Goal: Navigation & Orientation: Understand site structure

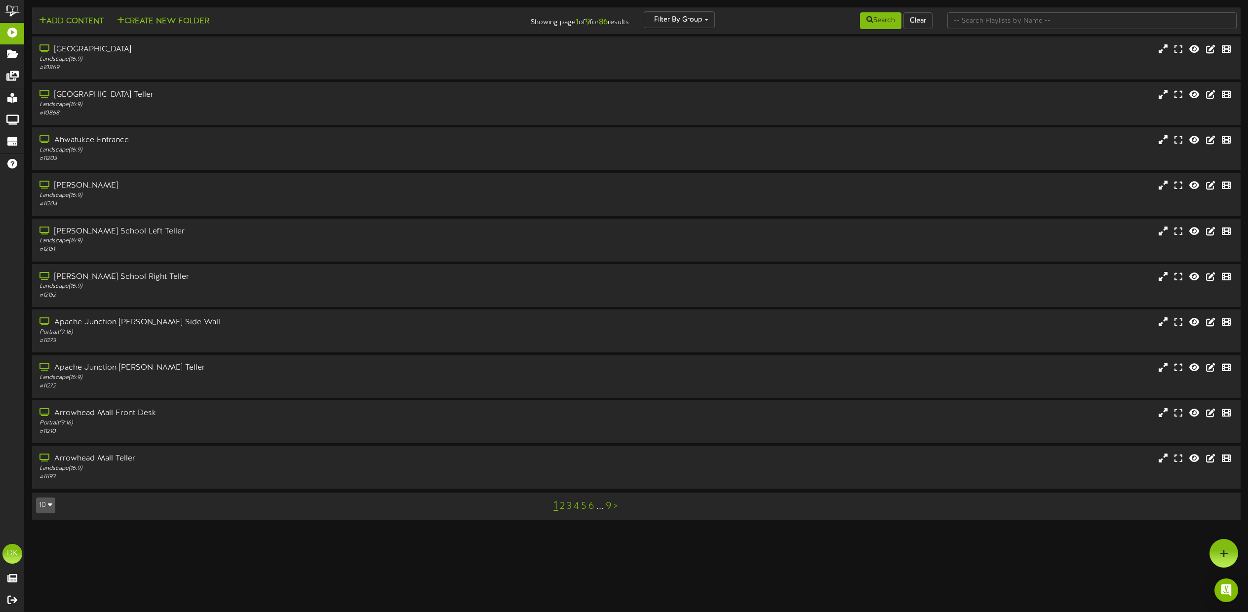
click at [577, 507] on link "4" at bounding box center [576, 506] width 5 height 11
click at [569, 509] on link "3" at bounding box center [569, 506] width 5 height 11
click at [579, 511] on link "5" at bounding box center [579, 506] width 5 height 11
click at [592, 508] on link "6" at bounding box center [593, 506] width 6 height 11
click at [583, 510] on link "4" at bounding box center [580, 506] width 5 height 11
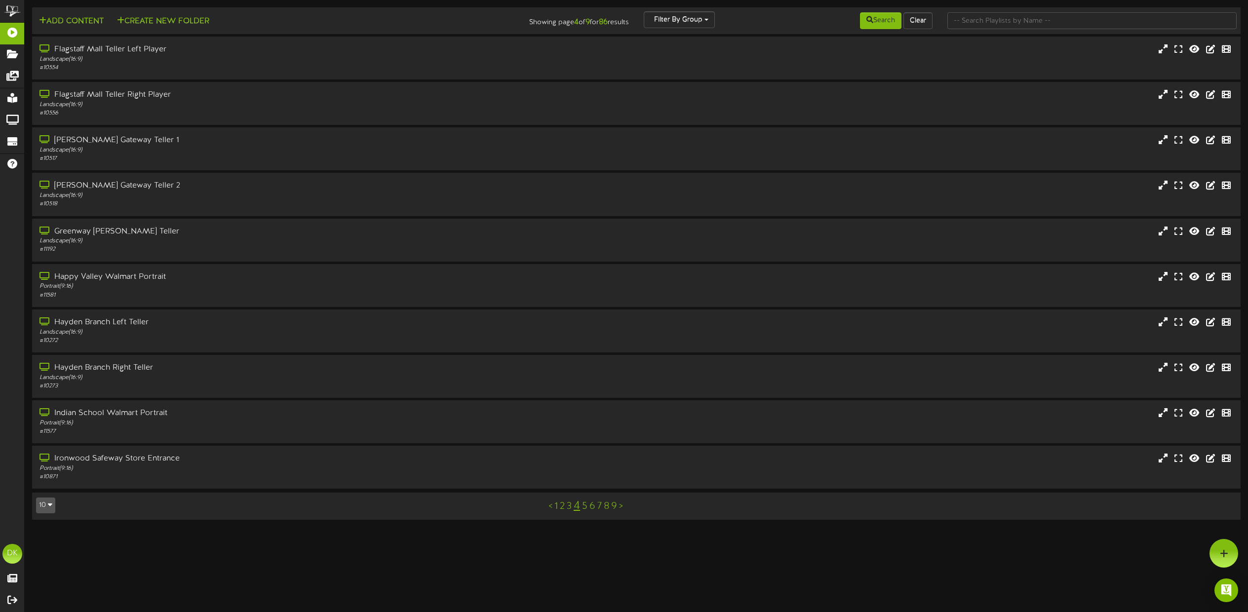
click at [592, 507] on link "6" at bounding box center [593, 506] width 6 height 11
click at [589, 509] on link "5" at bounding box center [588, 506] width 5 height 11
click at [51, 506] on icon "button" at bounding box center [50, 504] width 4 height 7
click at [49, 488] on div "100" at bounding box center [46, 486] width 19 height 15
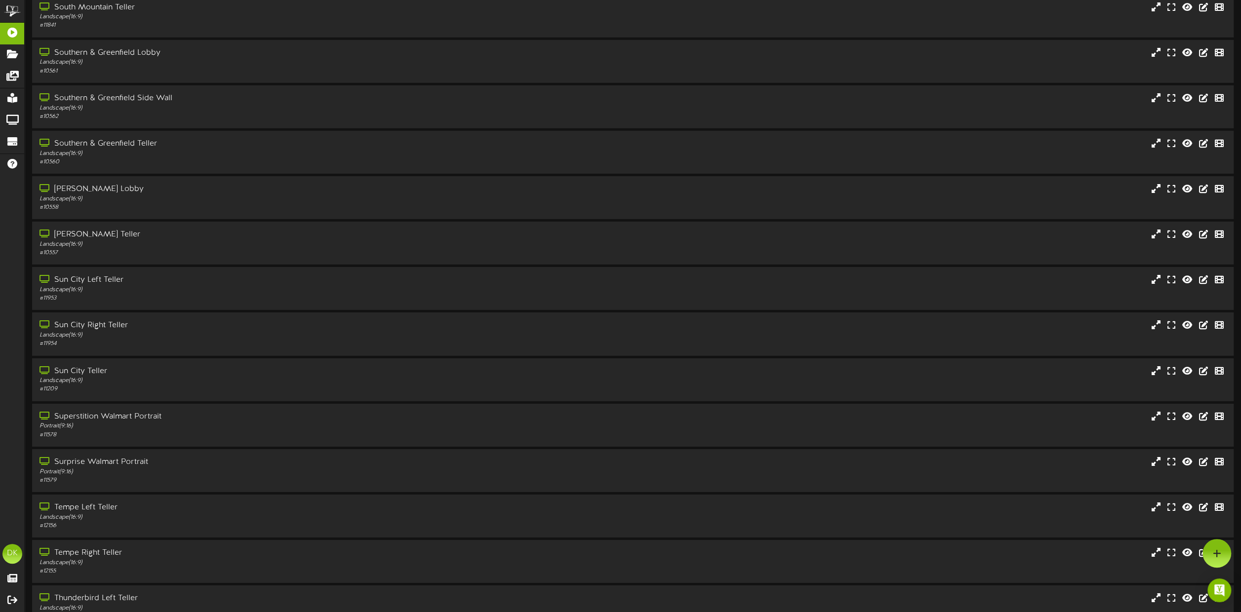
scroll to position [3126, 0]
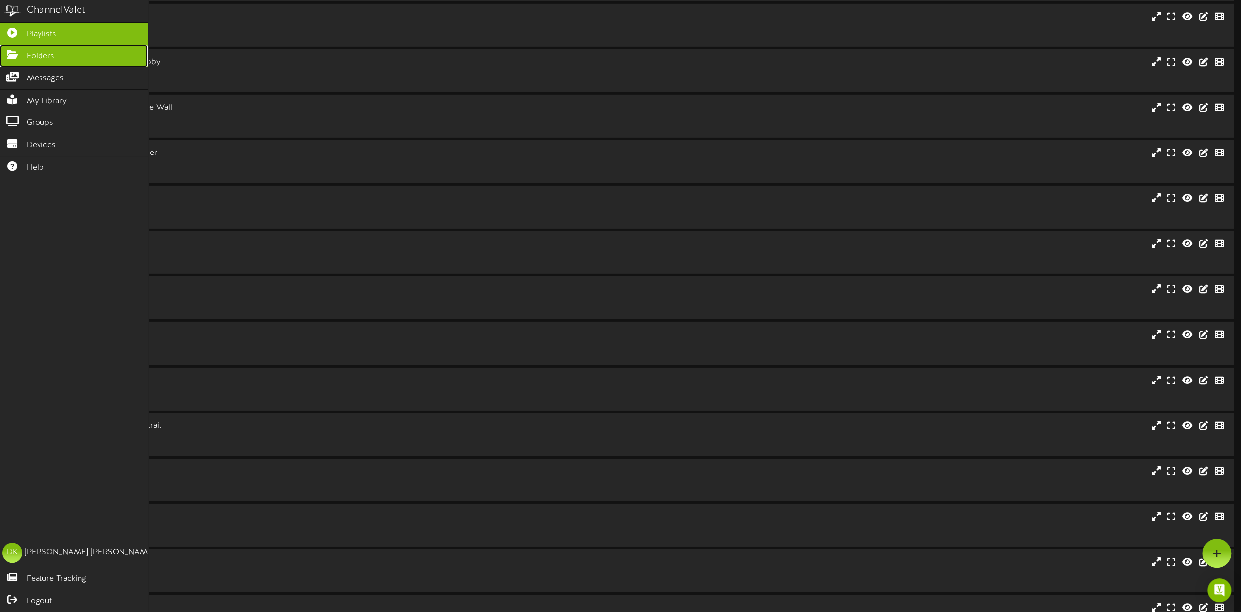
click at [16, 56] on icon at bounding box center [12, 53] width 25 height 7
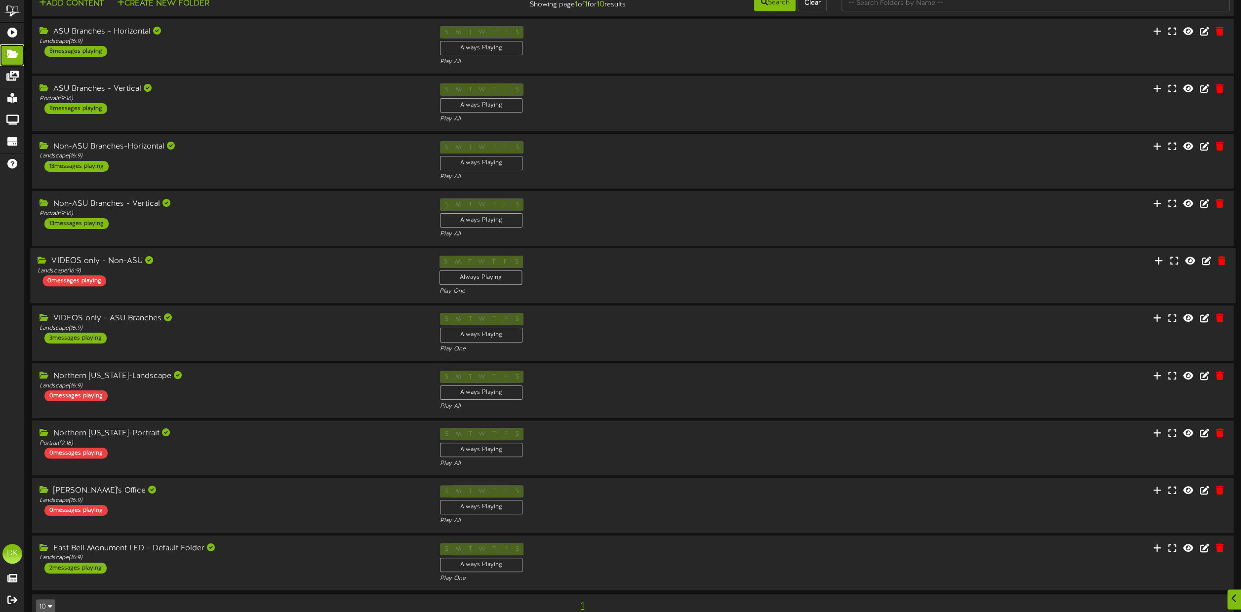
scroll to position [39, 0]
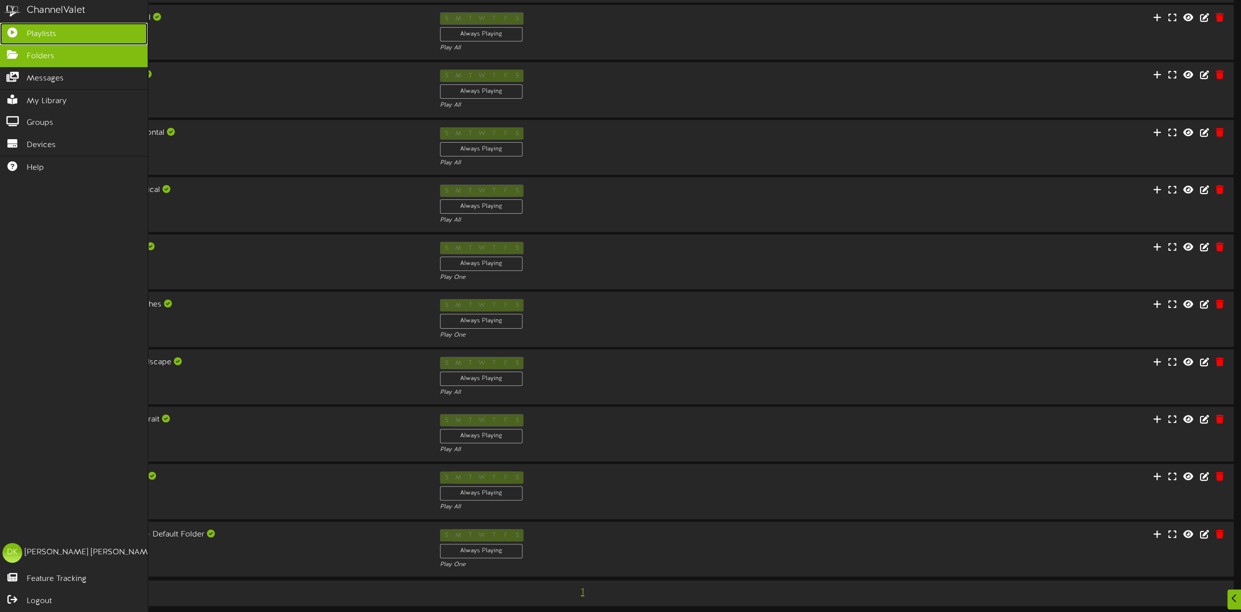
click at [15, 28] on icon at bounding box center [12, 31] width 25 height 7
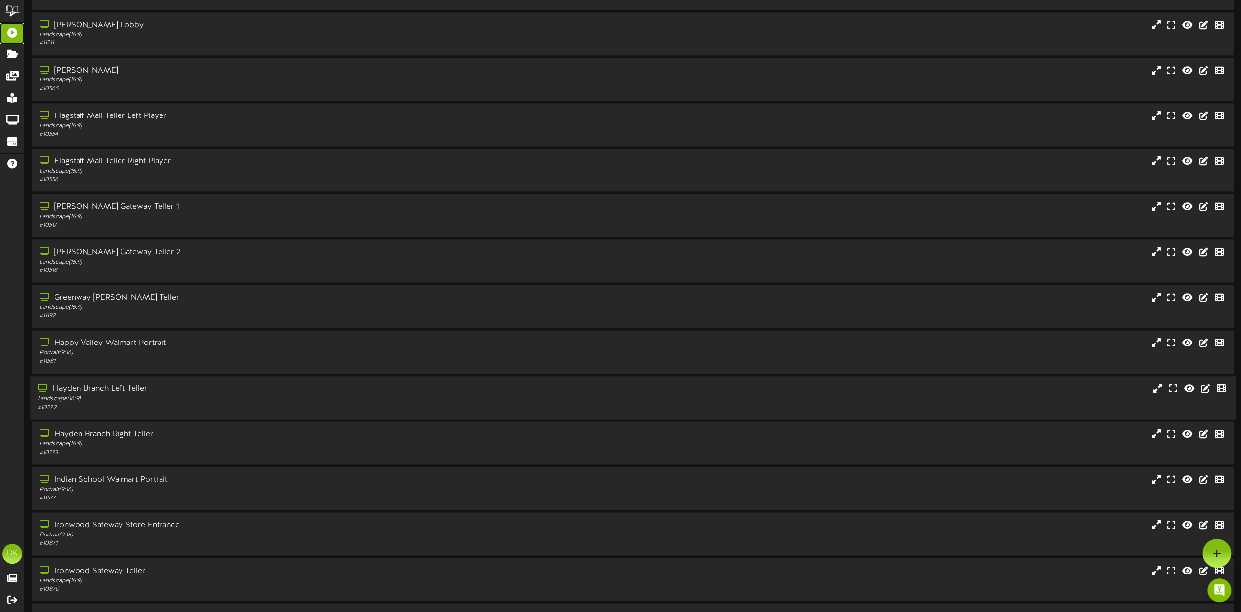
scroll to position [1284, 0]
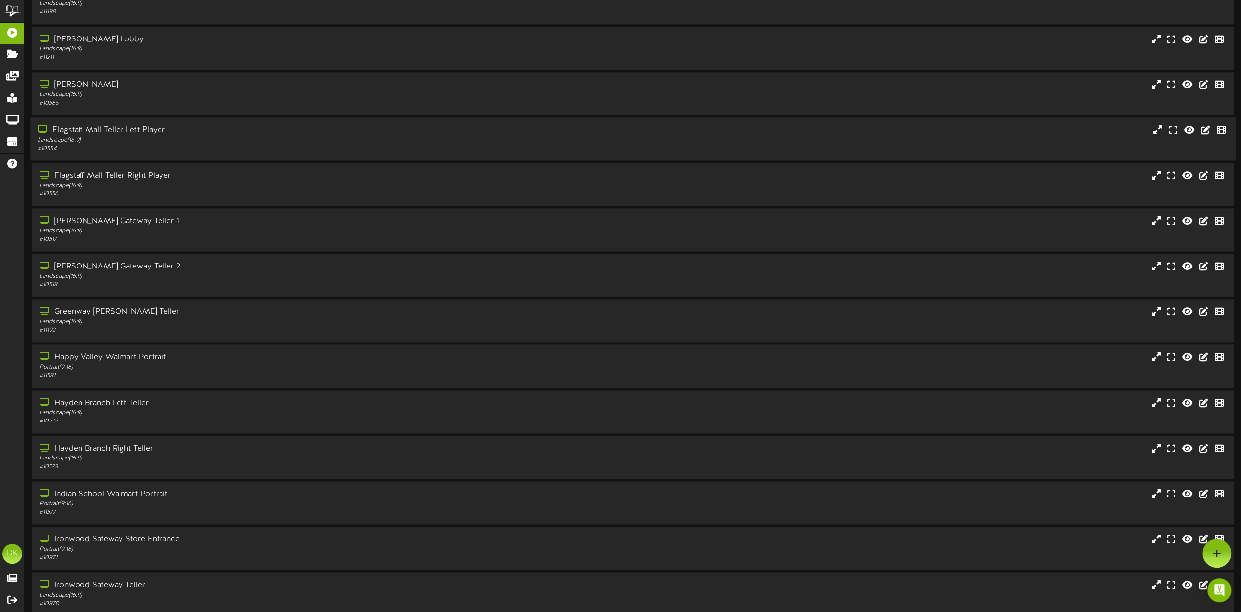
click at [185, 132] on div "Flagstaff Mall Teller Left Player" at bounding box center [281, 130] width 487 height 11
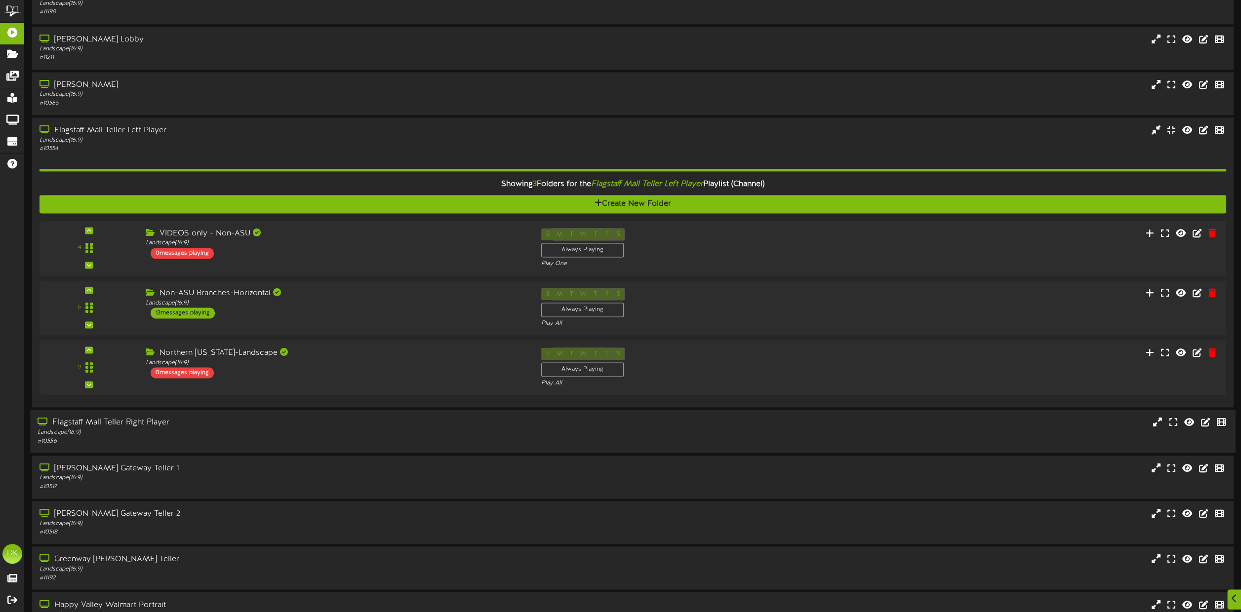
click at [138, 419] on div "Flagstaff Mall Teller Right Player" at bounding box center [281, 422] width 487 height 11
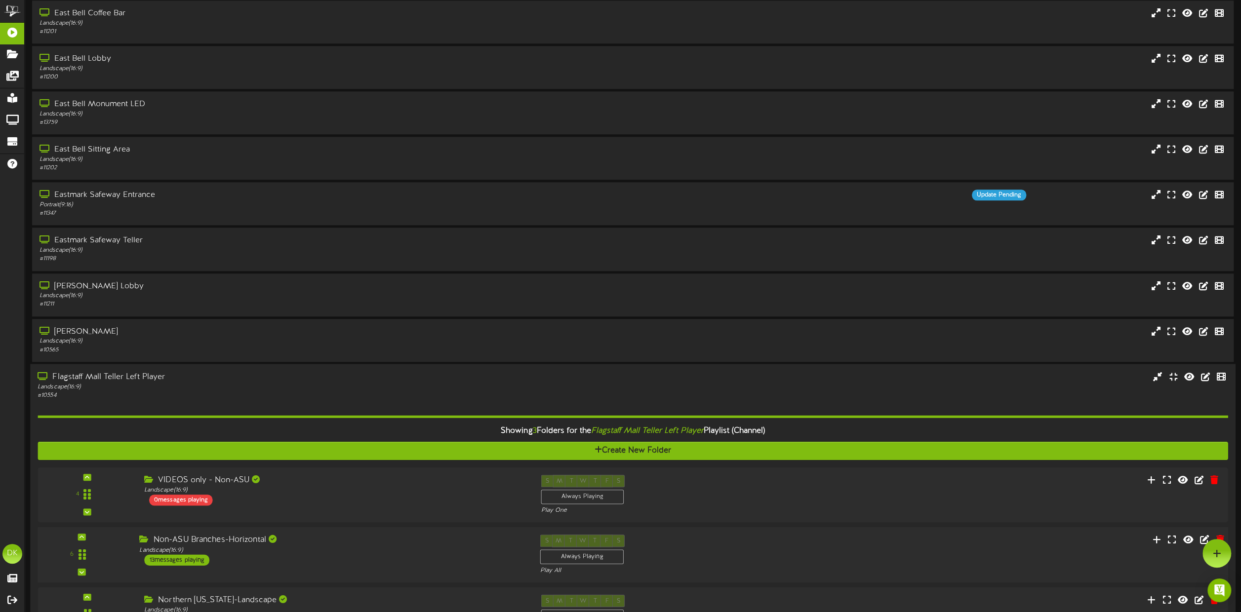
scroll to position [790, 0]
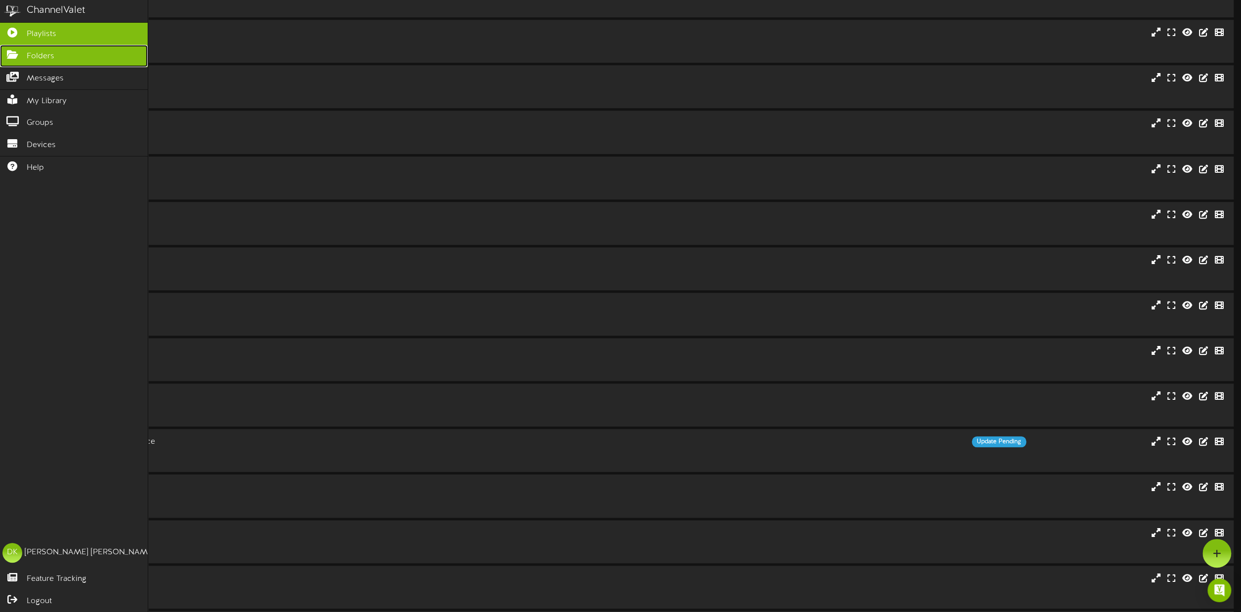
click at [35, 60] on span "Folders" at bounding box center [41, 56] width 28 height 11
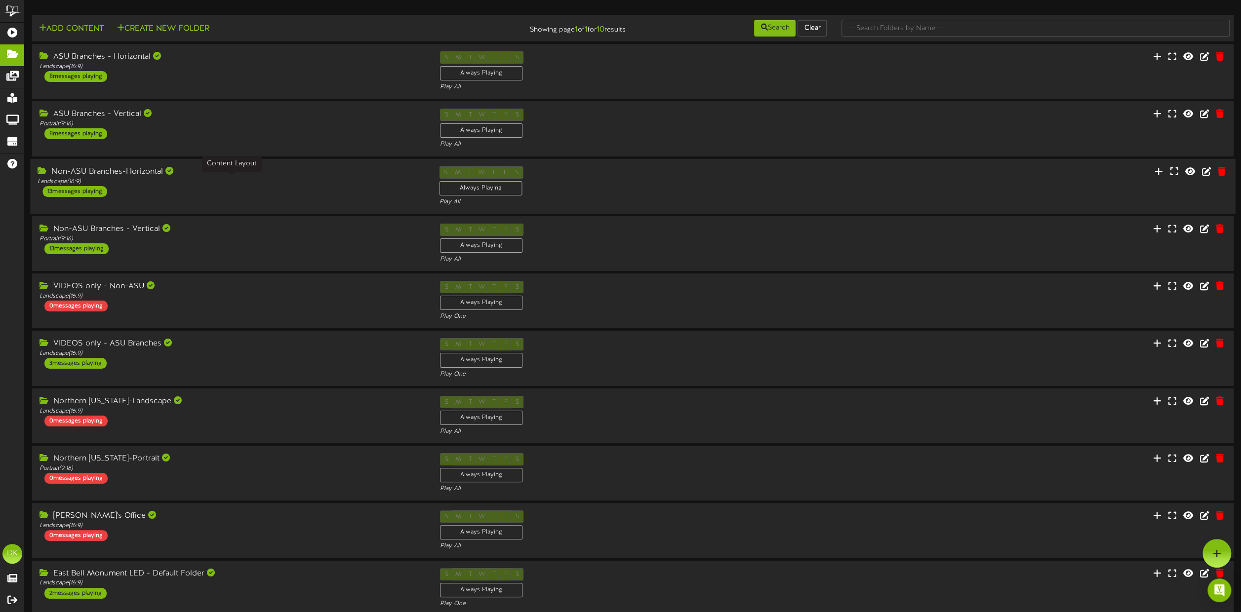
click at [299, 181] on div "Landscape ( 16:9 )" at bounding box center [231, 181] width 387 height 8
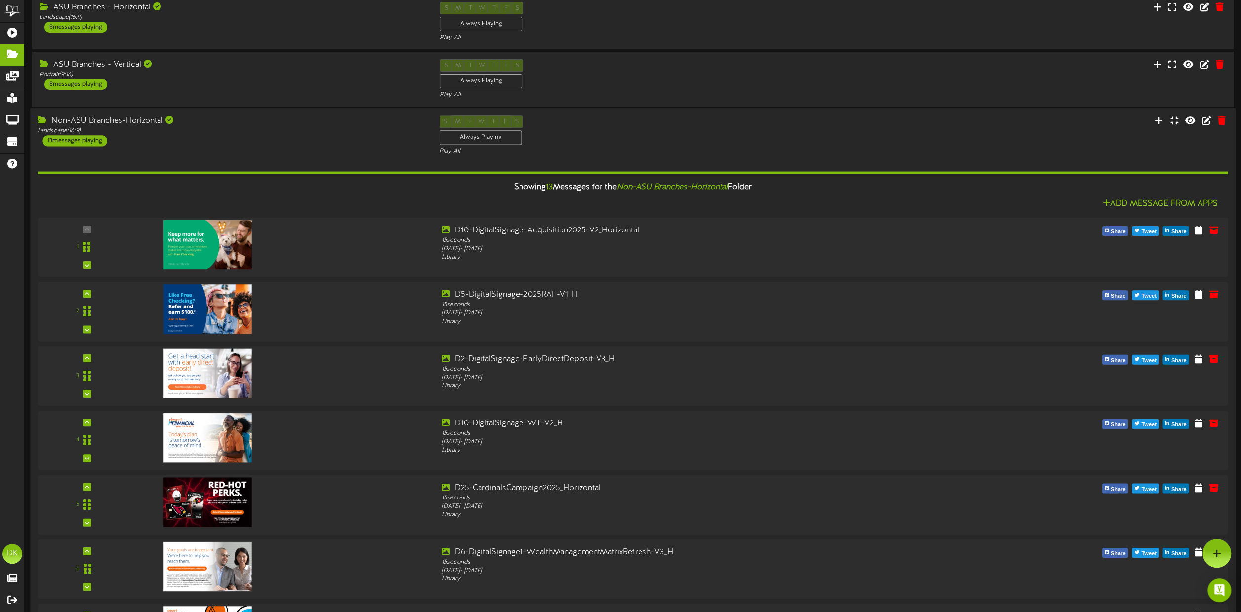
scroll to position [49, 0]
click at [258, 134] on div "Non-ASU Branches-Horizontal Landscape ( 16:9 ) 13 messages playing" at bounding box center [230, 131] width 401 height 31
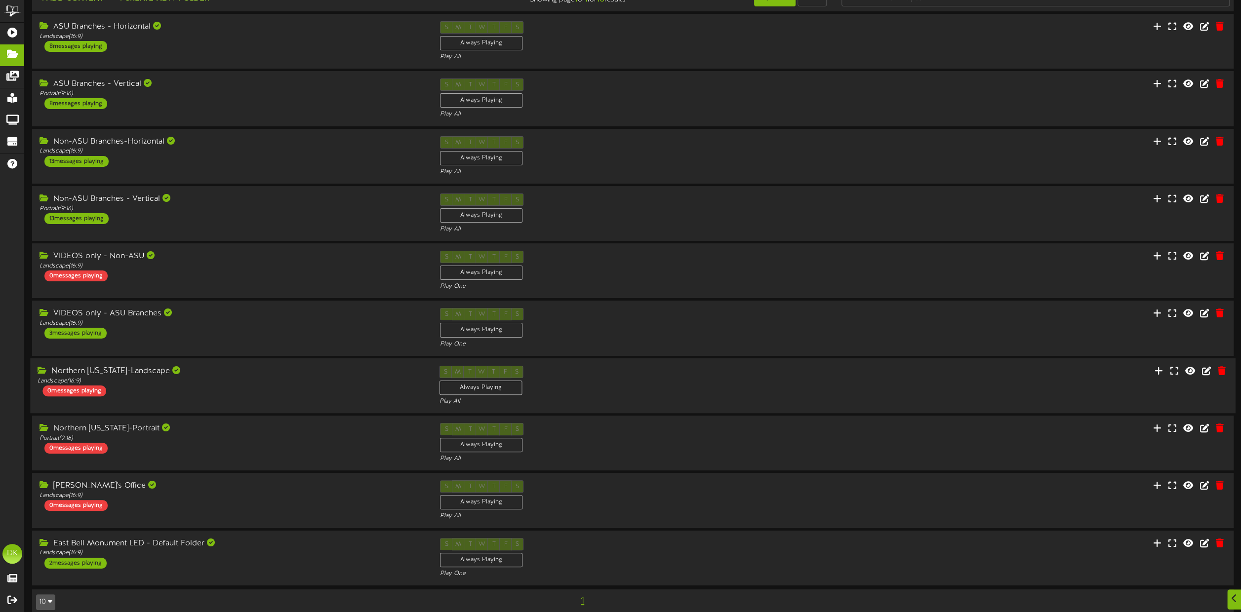
scroll to position [39, 0]
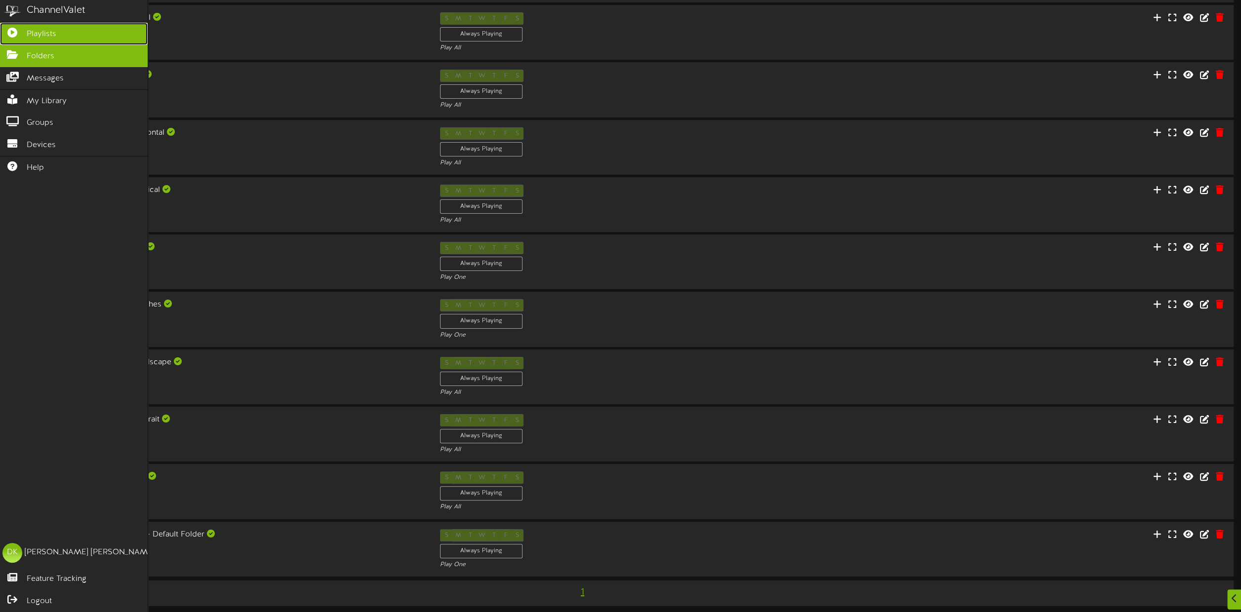
click at [20, 24] on link "Playlists" at bounding box center [74, 34] width 148 height 22
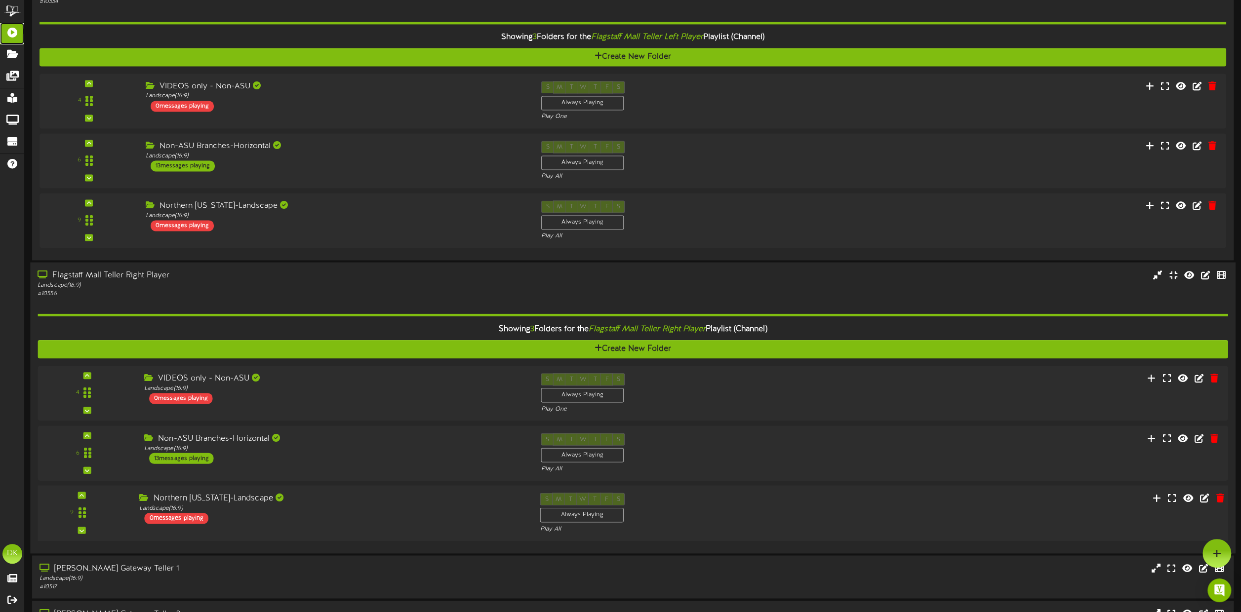
scroll to position [1383, 0]
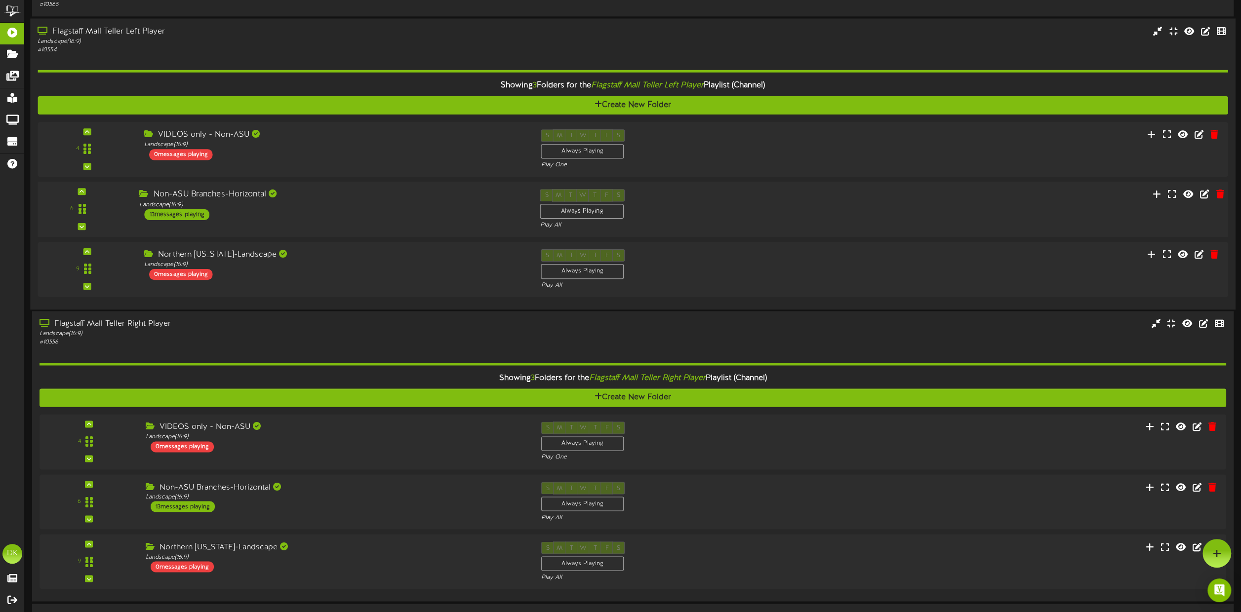
click at [420, 210] on div "Non-ASU Branches-Horizontal Landscape ( 16:9 ) 13 messages playing" at bounding box center [332, 204] width 400 height 31
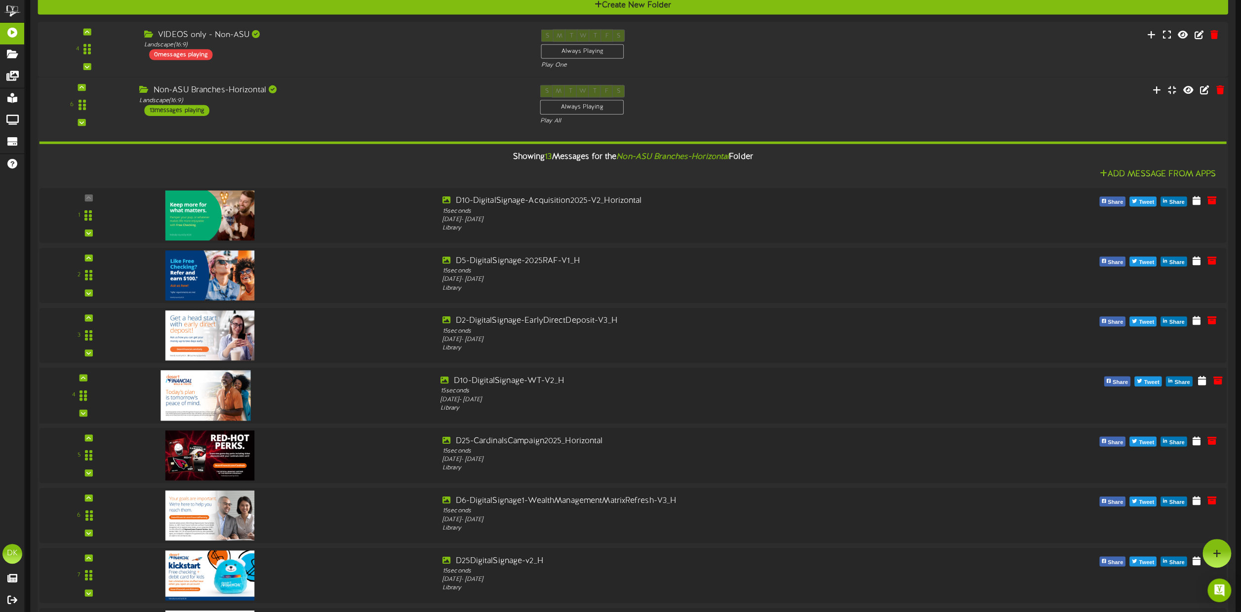
scroll to position [1333, 0]
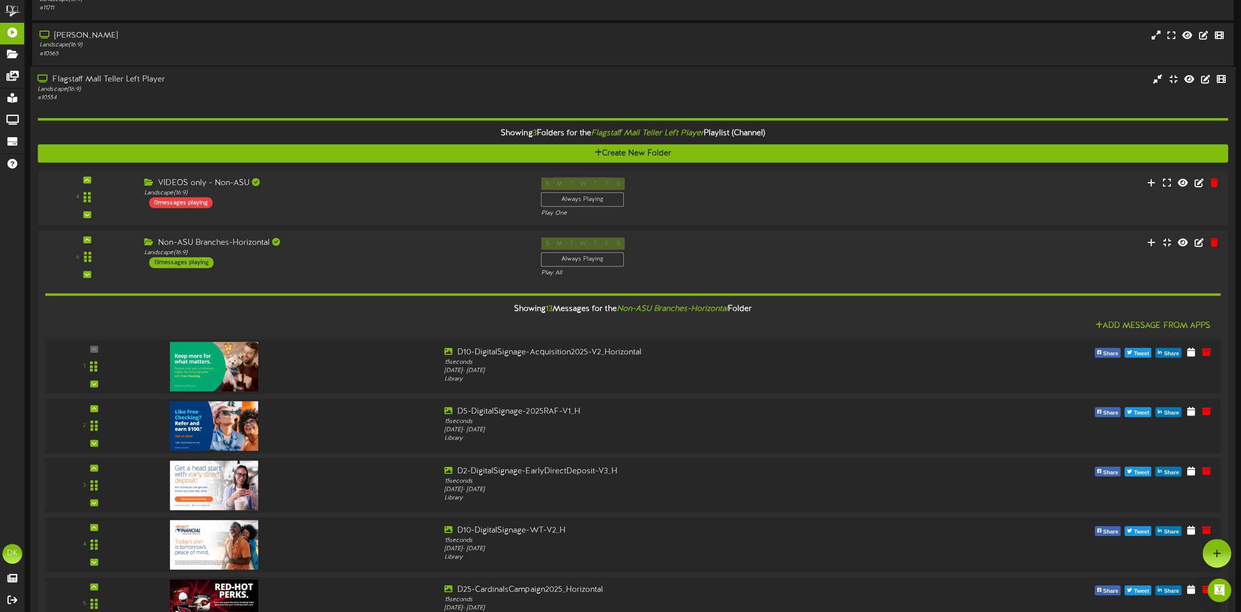
click at [291, 87] on div "Landscape ( 16:9 )" at bounding box center [281, 89] width 487 height 8
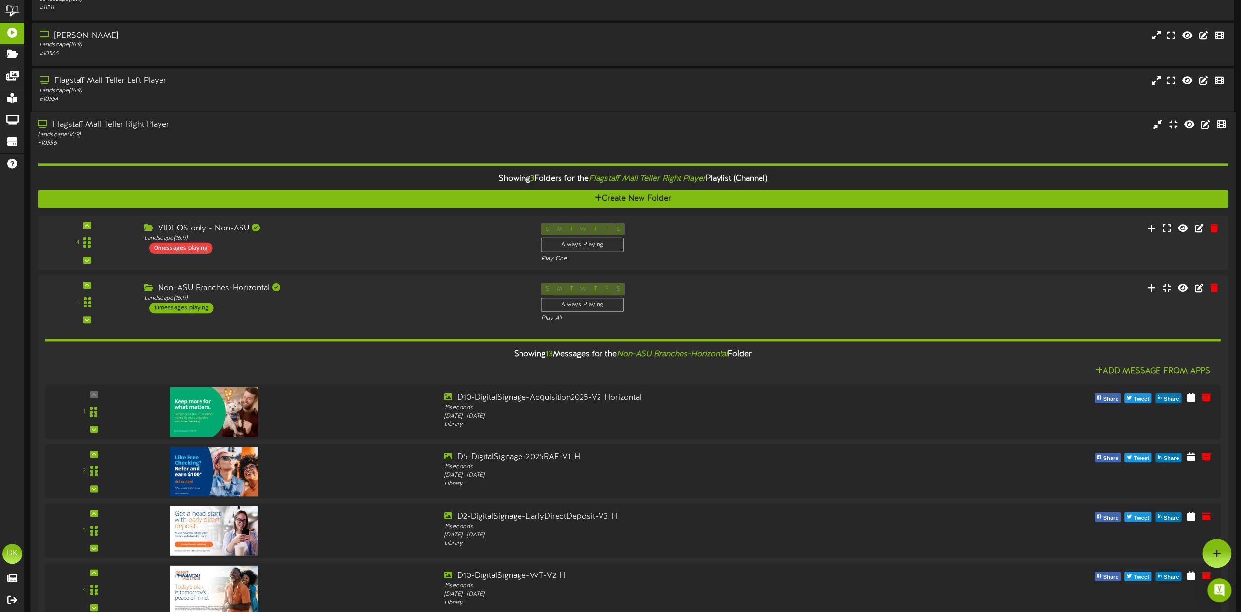
click at [400, 137] on div "Landscape ( 16:9 )" at bounding box center [281, 134] width 487 height 8
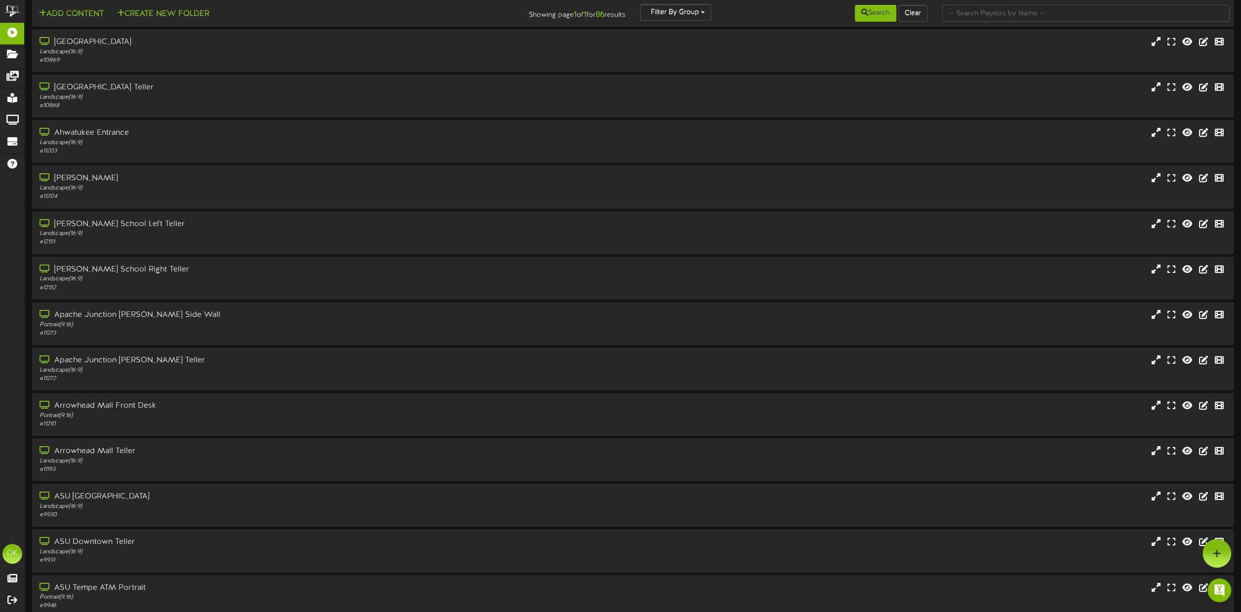
scroll to position [0, 0]
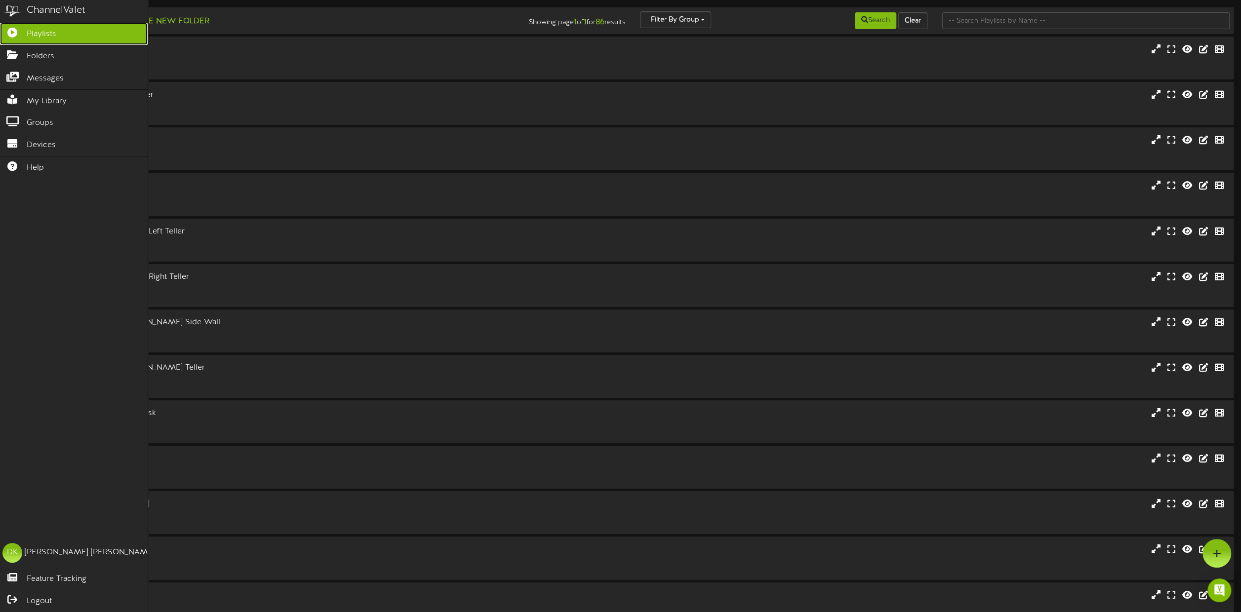
click at [18, 31] on icon at bounding box center [12, 31] width 25 height 7
click at [13, 11] on img at bounding box center [12, 11] width 25 height 22
click at [39, 119] on span "Groups" at bounding box center [40, 123] width 27 height 11
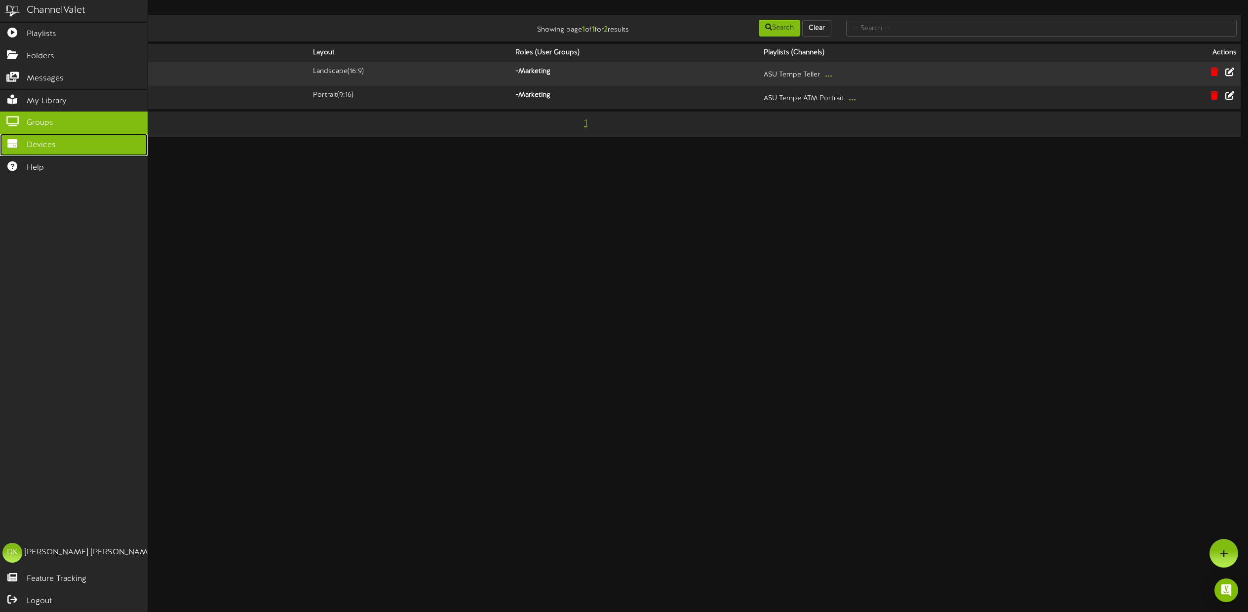
click at [27, 140] on span "Devices" at bounding box center [41, 145] width 29 height 11
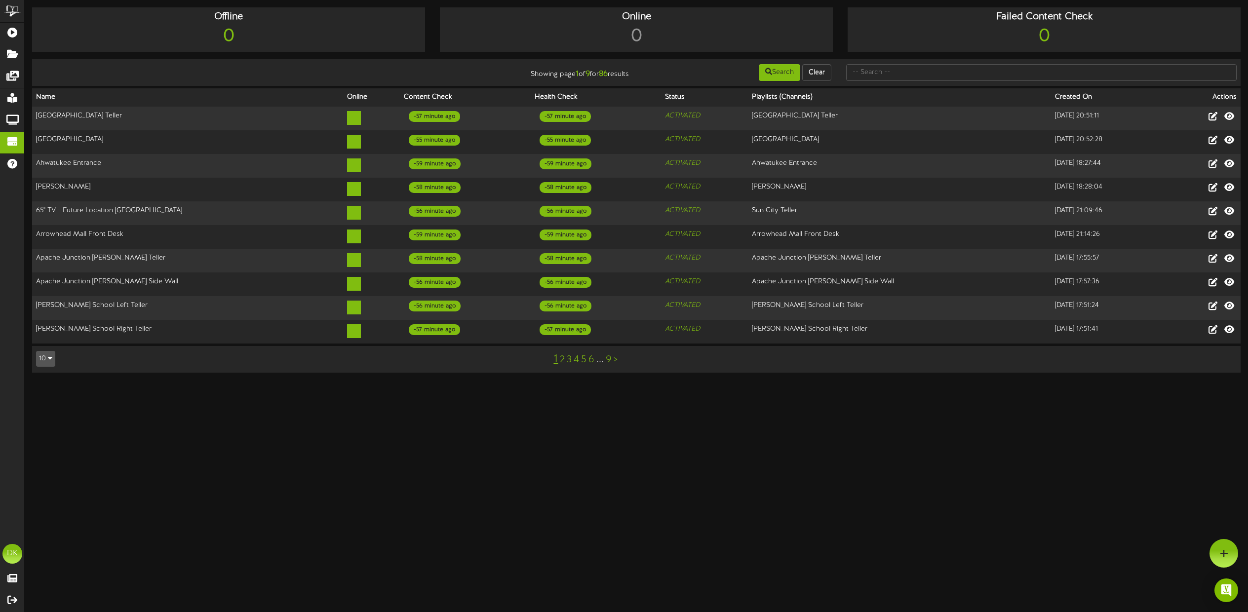
click at [42, 353] on button "10" at bounding box center [45, 359] width 19 height 16
click at [40, 332] on div "100" at bounding box center [46, 339] width 19 height 15
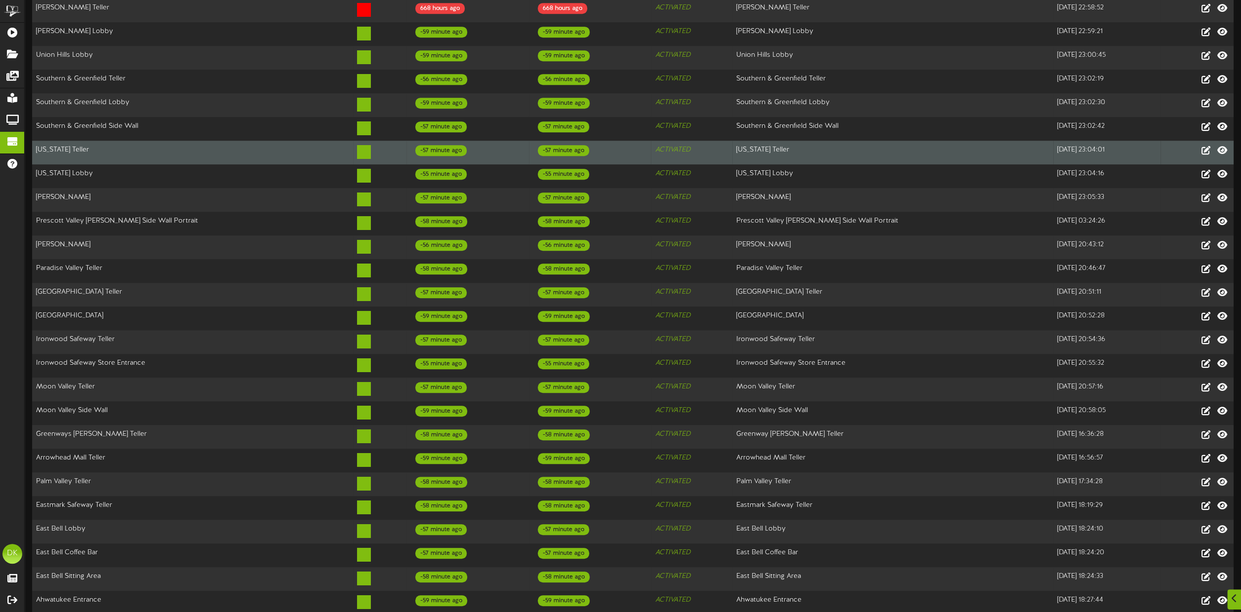
scroll to position [494, 0]
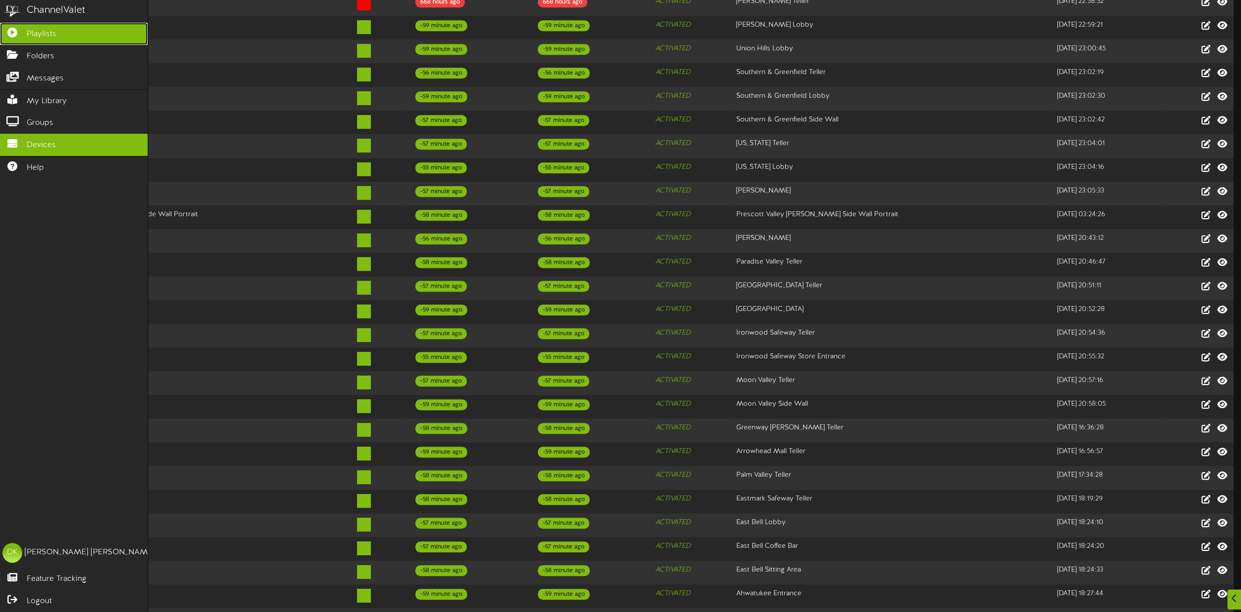
click at [20, 31] on icon at bounding box center [12, 31] width 25 height 7
